Goal: Information Seeking & Learning: Learn about a topic

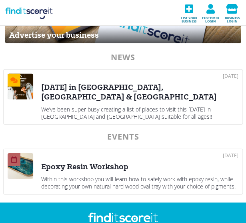
scroll to position [496, 0]
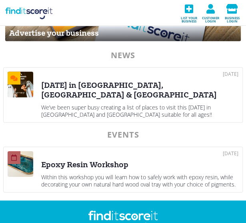
click at [125, 101] on div "22 Sep 2025 Halloween in Stoke-on-Trent, Staffordshire & Cheshire We’ve been su…" at bounding box center [139, 95] width 197 height 46
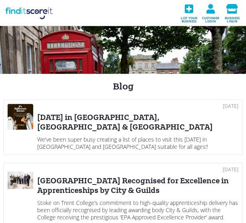
click at [117, 118] on div "Halloween in Stoke-on-Trent, Staffordshire & Cheshire" at bounding box center [137, 122] width 201 height 19
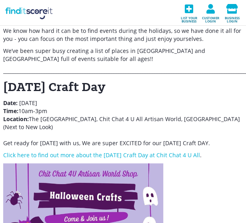
scroll to position [76, 0]
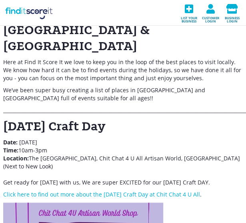
click at [52, 190] on link "Click here to find out more about the Halloween Craft Day at Chit Chat 4 U All" at bounding box center [101, 194] width 197 height 8
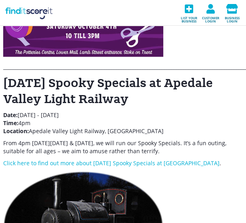
scroll to position [376, 0]
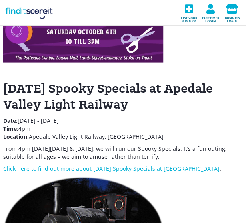
click at [129, 165] on link "Click here to find out more about Halloween Spooky Specials at Apedale Valley L…" at bounding box center [111, 169] width 217 height 8
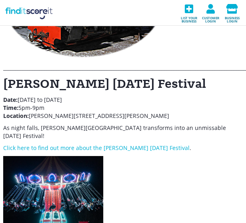
scroll to position [615, 0]
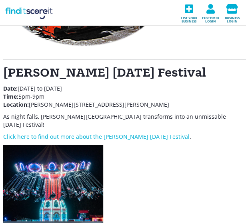
click at [137, 133] on link "Click here to find out more about the Trentham Halloween Festival" at bounding box center [96, 137] width 187 height 8
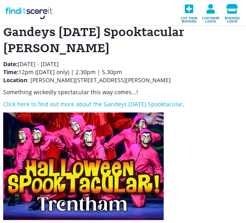
scroll to position [955, 0]
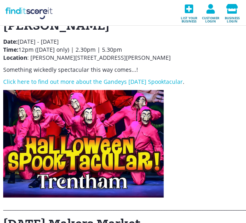
click at [146, 78] on link "Click here to find out more about the Gandeys Halloween Spooktacular" at bounding box center [93, 82] width 180 height 8
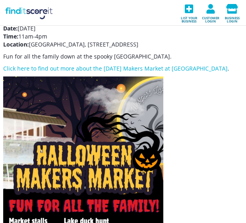
scroll to position [1092, 0]
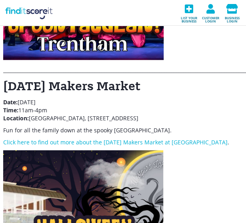
click at [143, 138] on link "Click here to find out more about the Halloween Makers Market at Westport Lake" at bounding box center [115, 142] width 225 height 8
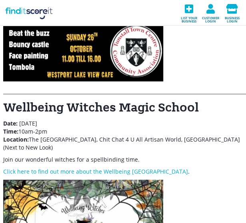
scroll to position [1398, 0]
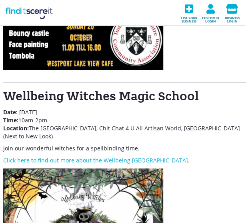
click at [30, 156] on link "Click here to find out more about the Wellbeing Witches Magic School" at bounding box center [95, 160] width 185 height 8
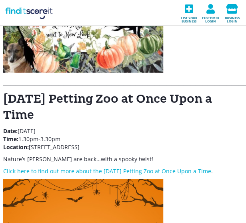
scroll to position [1766, 0]
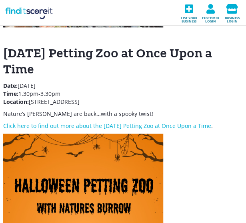
click at [143, 121] on link "Click here to find out more about the Halloween Petting Zoo at Once Upon a Time" at bounding box center [107, 125] width 208 height 8
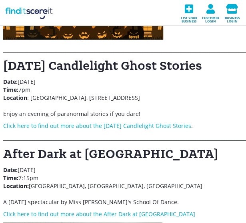
scroll to position [2067, 0]
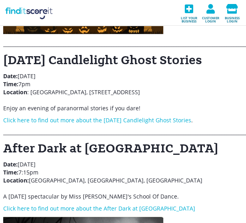
click at [147, 116] on link "Click here to find out more about the Halloween Candlelight Ghost Stories" at bounding box center [97, 120] width 188 height 8
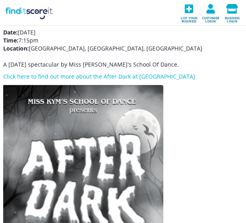
scroll to position [2210, 0]
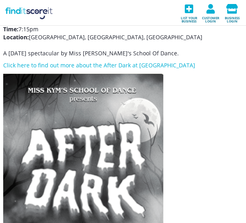
click at [135, 69] on link "Click here to find out more about the After Dark at Stoke-on-Trent Repertory Th…" at bounding box center [99, 65] width 192 height 8
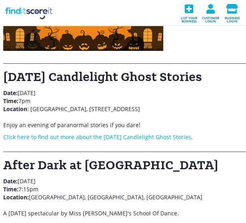
scroll to position [2055, 0]
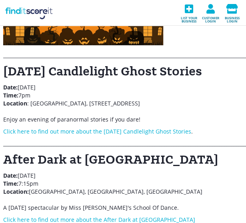
click at [29, 127] on link "Click here to find out more about the Halloween Candlelight Ghost Stories" at bounding box center [97, 131] width 188 height 8
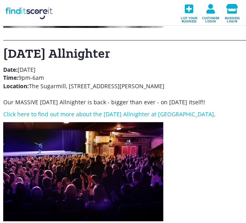
scroll to position [2507, 0]
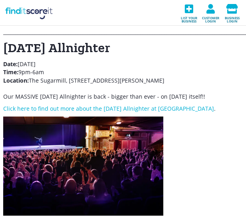
click at [94, 112] on link "Click here to find out more about the Halloween Allnighter at The Sugarmill" at bounding box center [108, 108] width 211 height 8
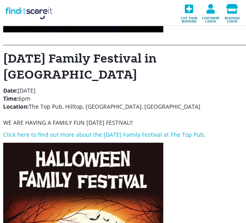
scroll to position [2695, 0]
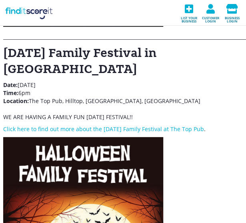
click at [120, 66] on h1 "Halloween Family Festival in Brown Edge" at bounding box center [123, 61] width 240 height 32
click at [68, 133] on link "Click here to find out more about the Halloween Family Festival at The Top Pub" at bounding box center [103, 129] width 201 height 8
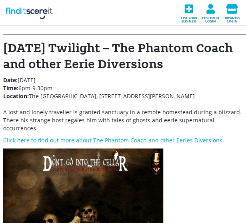
scroll to position [3041, 0]
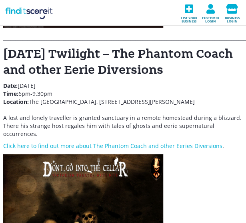
click at [125, 149] on link "Click here to find out more about The Phantom Coach and other Eeries Diversions" at bounding box center [113, 146] width 220 height 8
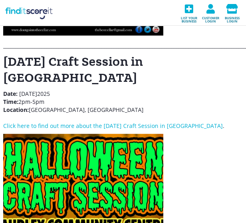
scroll to position [3403, 0]
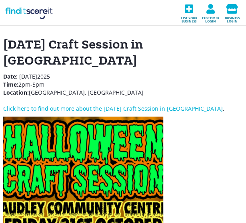
click at [96, 105] on link "Click here to find out more about the Halloween Craft Session in Audley" at bounding box center [113, 109] width 220 height 8
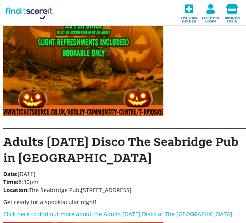
scroll to position [3656, 0]
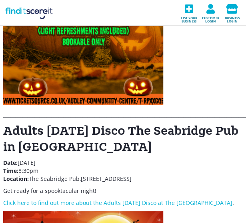
click at [187, 199] on link "Click here to find out more about the Adults Halloween Disco at The Seabridge P…" at bounding box center [118, 203] width 230 height 8
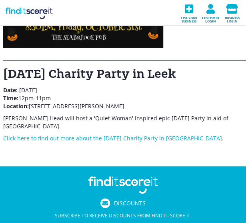
scroll to position [3934, 0]
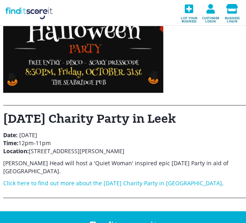
click at [135, 179] on link "Click here to find out more about the Halloween Charity Party in Leek" at bounding box center [112, 183] width 219 height 8
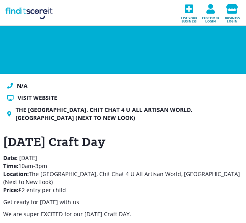
click at [91, 89] on div "N/A" at bounding box center [123, 86] width 240 height 8
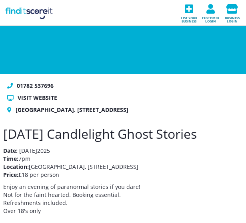
click at [120, 159] on p "Date: [DATE] Time: 7pm Location: [GEOGRAPHIC_DATA], [STREET_ADDRESS] Price: £18…" at bounding box center [123, 163] width 240 height 32
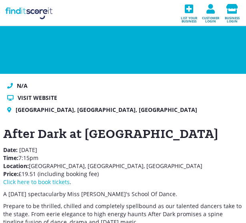
click at [87, 142] on h1 "After Dark at [GEOGRAPHIC_DATA]" at bounding box center [123, 134] width 240 height 16
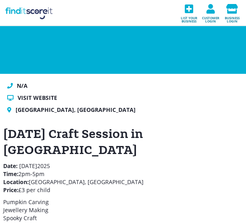
click at [64, 126] on h1 "[DATE] Craft Session in [GEOGRAPHIC_DATA]" at bounding box center [123, 142] width 240 height 32
